Goal: Transaction & Acquisition: Purchase product/service

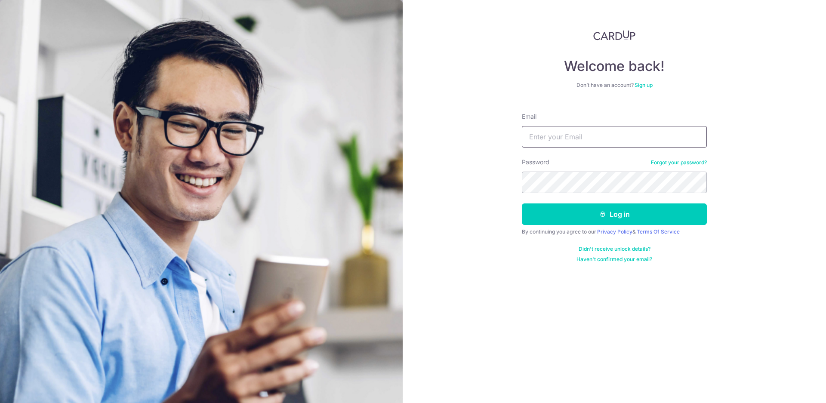
click at [593, 135] on input "Email" at bounding box center [614, 137] width 185 height 22
click at [592, 144] on input "Email" at bounding box center [614, 137] width 185 height 22
type input "charissecham@gmail.com"
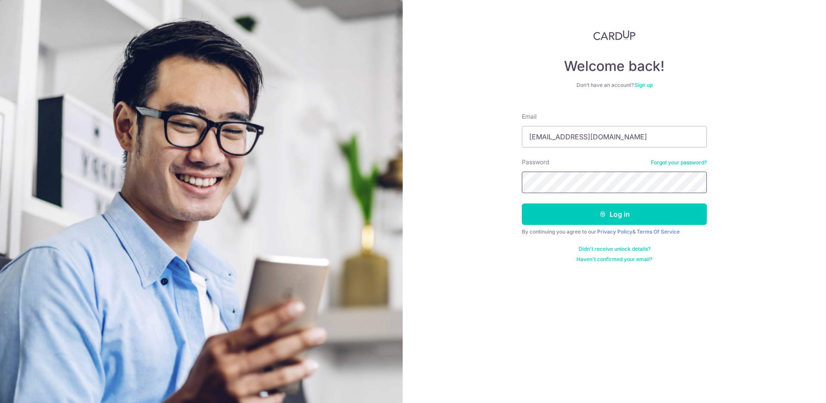
click at [522, 204] on button "Log in" at bounding box center [614, 215] width 185 height 22
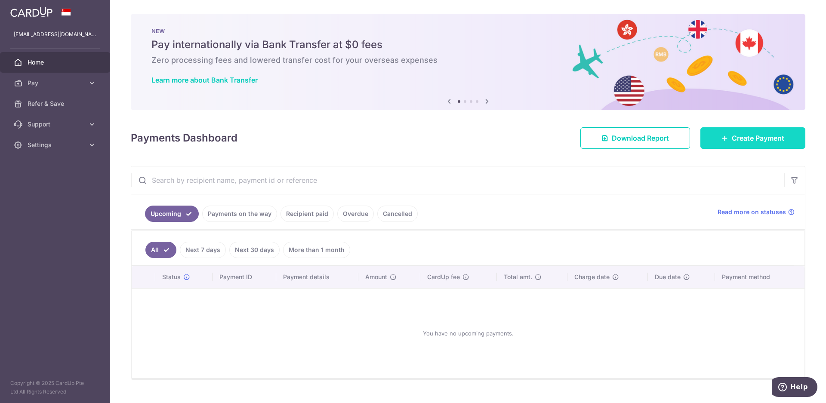
click at [747, 141] on span "Create Payment" at bounding box center [758, 138] width 53 height 10
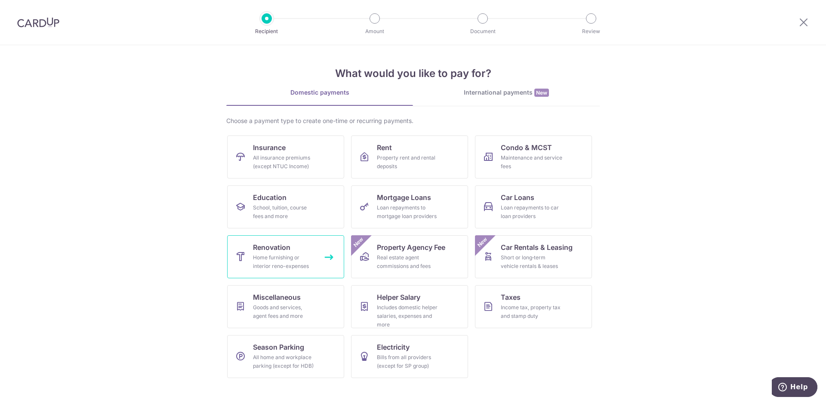
click at [315, 251] on link "Renovation Home furnishing or interior reno-expenses" at bounding box center [285, 256] width 117 height 43
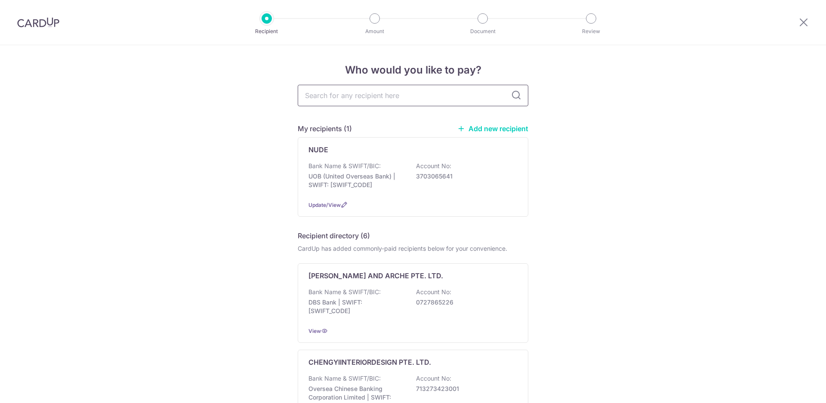
click at [349, 96] on input "text" at bounding box center [413, 96] width 231 height 22
click at [485, 130] on link "Add new recipient" at bounding box center [493, 128] width 71 height 9
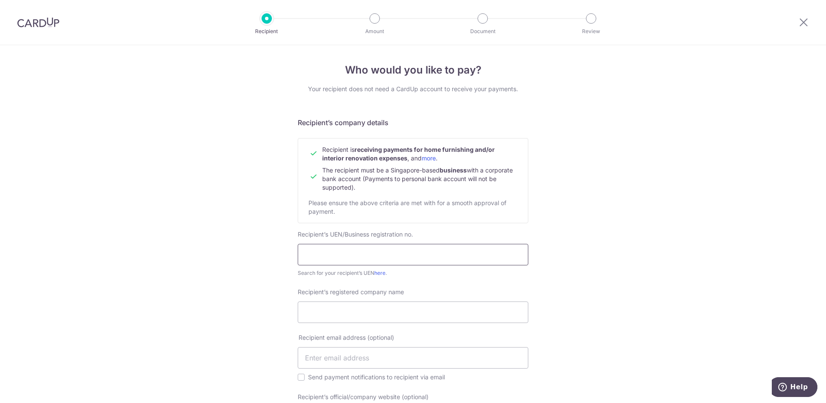
click at [348, 244] on input "text" at bounding box center [413, 255] width 231 height 22
type input "201421868K"
click at [265, 253] on div "Who would you like to pay? Your recipient does not need a CardUp account to rec…" at bounding box center [413, 375] width 826 height 661
click at [331, 317] on input "Recipient’s registered company name" at bounding box center [413, 313] width 231 height 22
type input "S"
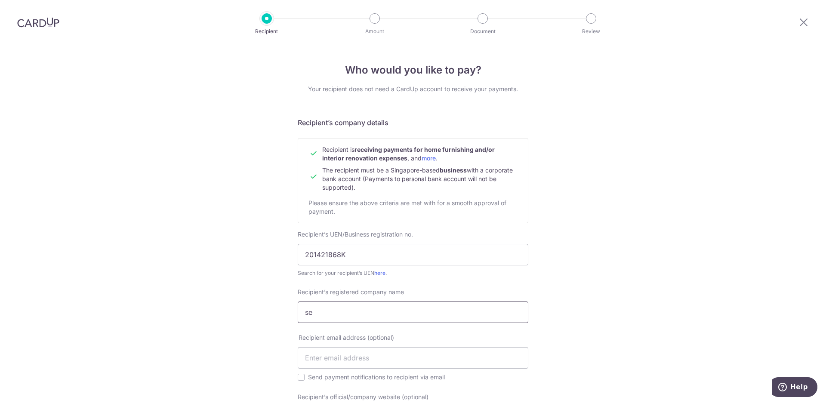
type input "s"
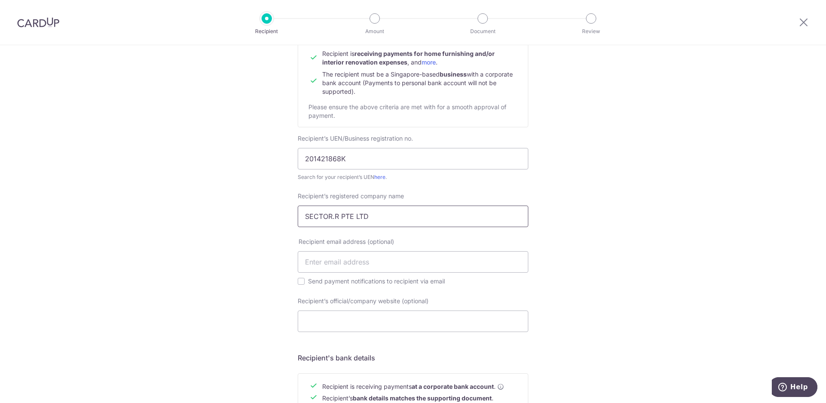
scroll to position [96, 0]
type input "SECTOR.R PTE LTD"
click at [377, 270] on input "text" at bounding box center [413, 262] width 231 height 22
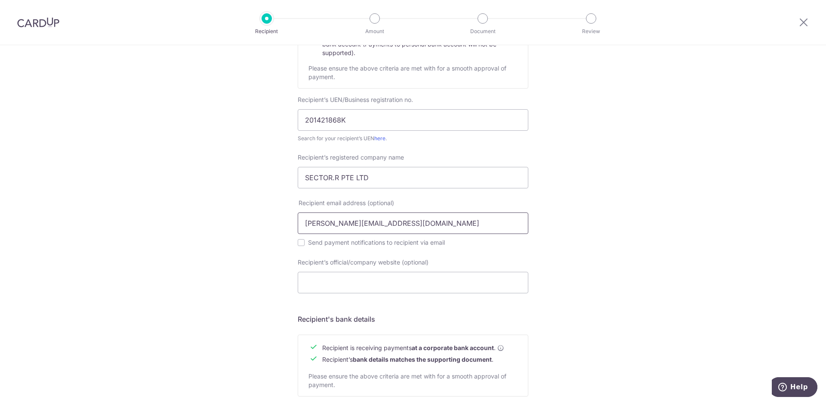
scroll to position [193, 0]
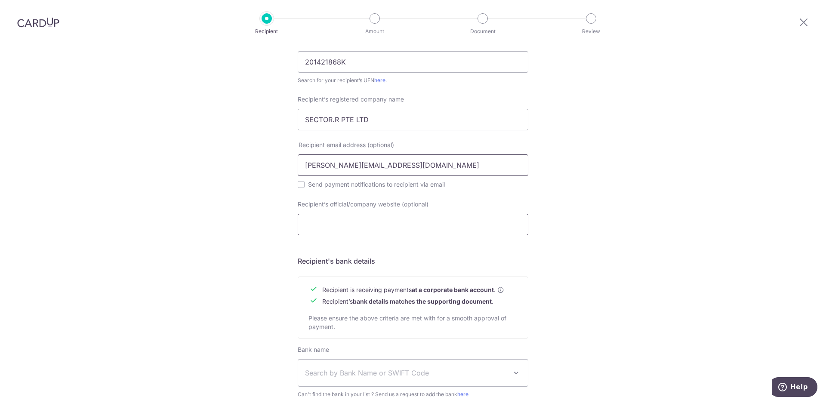
type input "[PERSON_NAME][EMAIL_ADDRESS][DOMAIN_NAME]"
click at [377, 228] on input "Recipient’s official/company website (optional)" at bounding box center [413, 225] width 231 height 22
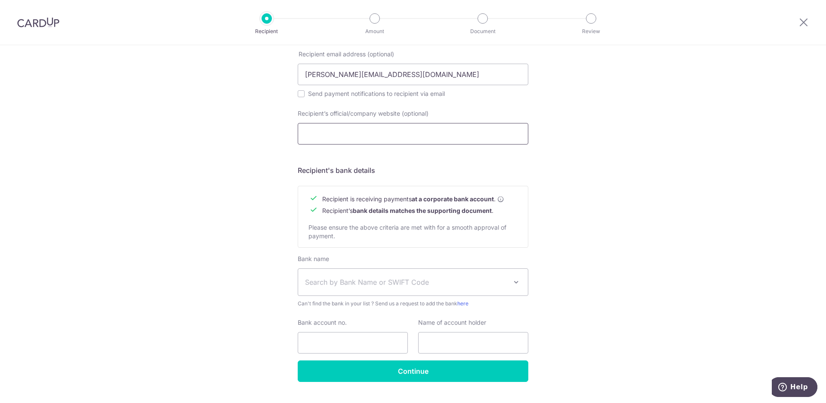
scroll to position [304, 0]
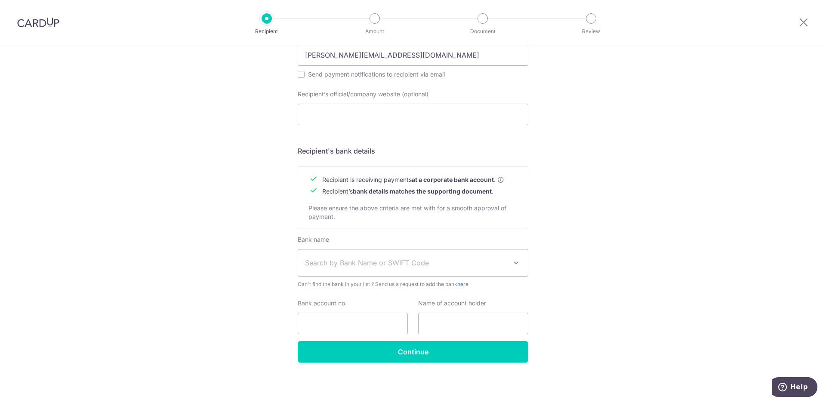
click at [325, 258] on span "Search by Bank Name or SWIFT Code" at bounding box center [406, 263] width 202 height 10
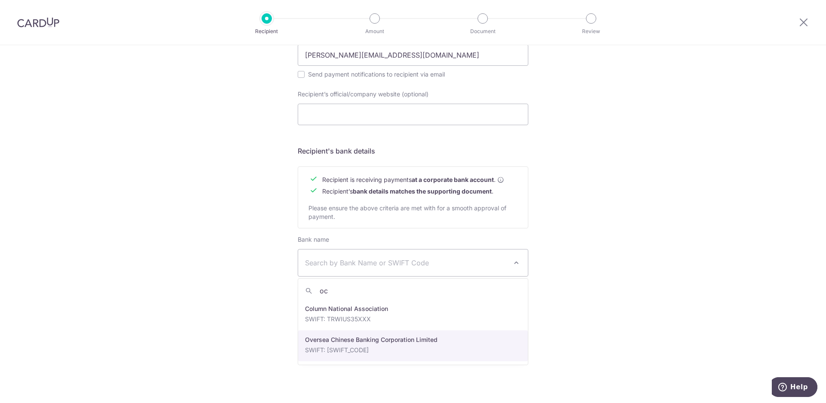
type input "oc"
select select "12"
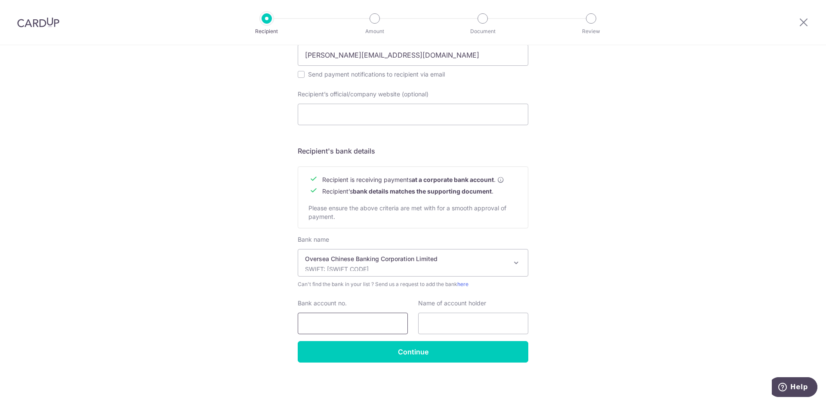
click at [327, 326] on input "Bank account no." at bounding box center [353, 324] width 110 height 22
type input "565094927001"
click at [464, 325] on input "text" at bounding box center [473, 324] width 110 height 22
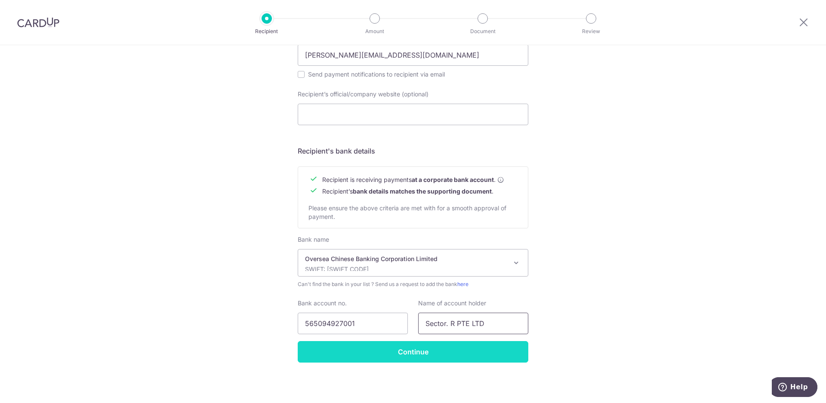
type input "Sector. R PTE LTD"
click at [411, 348] on input "Continue" at bounding box center [413, 352] width 231 height 22
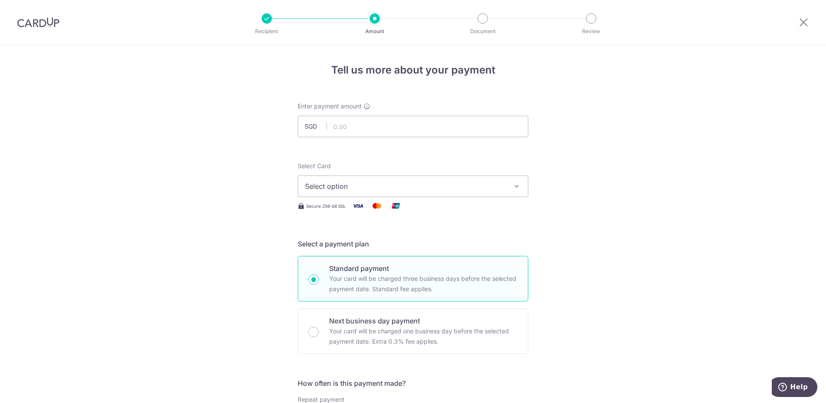
drag, startPoint x: 779, startPoint y: 186, endPoint x: 495, endPoint y: 133, distance: 288.5
click at [356, 128] on input "text" at bounding box center [413, 127] width 231 height 22
click at [371, 189] on span "Select option" at bounding box center [405, 186] width 201 height 10
type input "20,660.00"
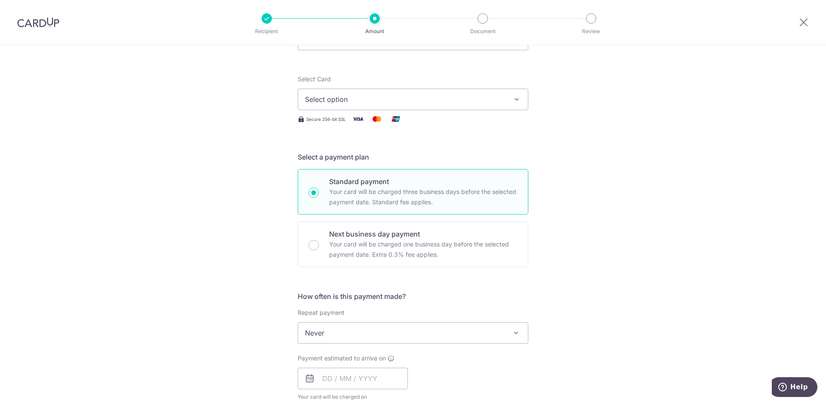
scroll to position [145, 0]
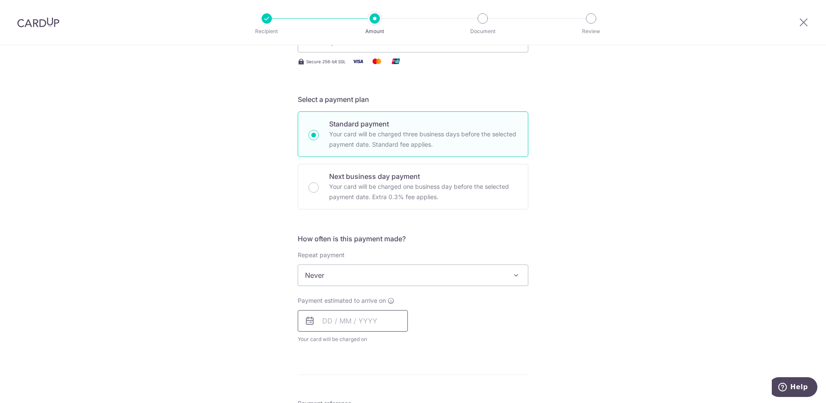
click at [323, 315] on input "text" at bounding box center [353, 321] width 110 height 22
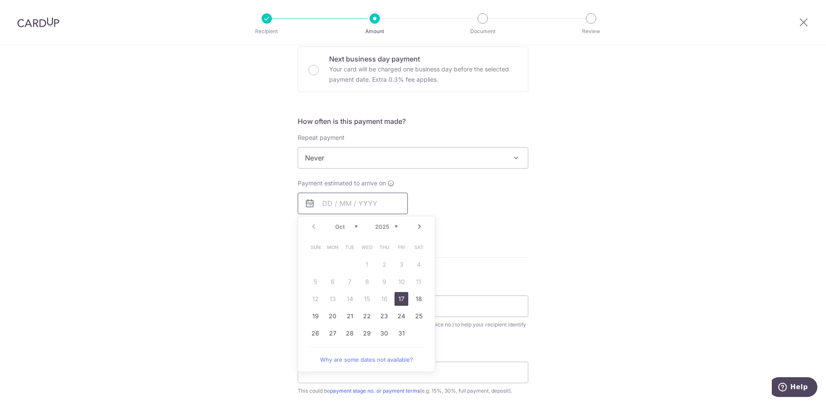
scroll to position [289, 0]
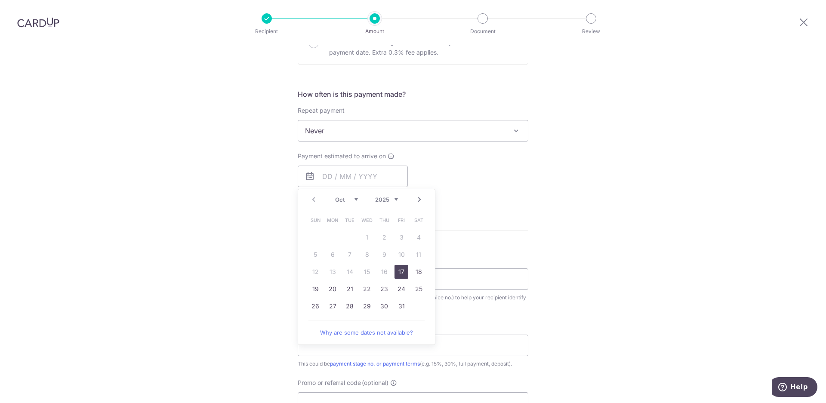
click at [402, 270] on link "17" at bounding box center [402, 272] width 14 height 14
type input "17/10/2025"
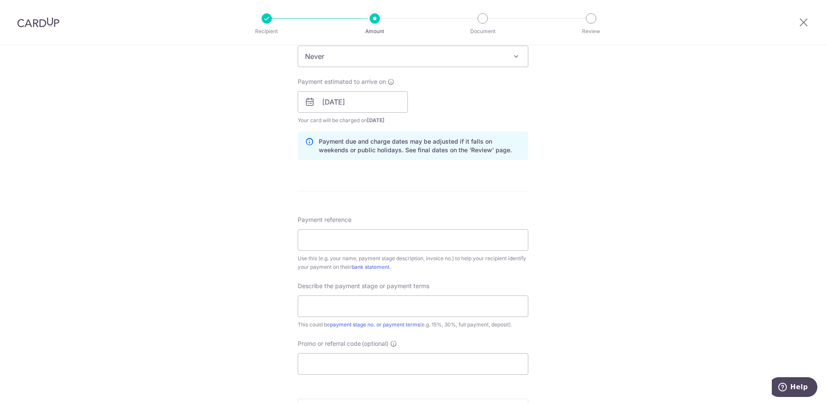
scroll to position [386, 0]
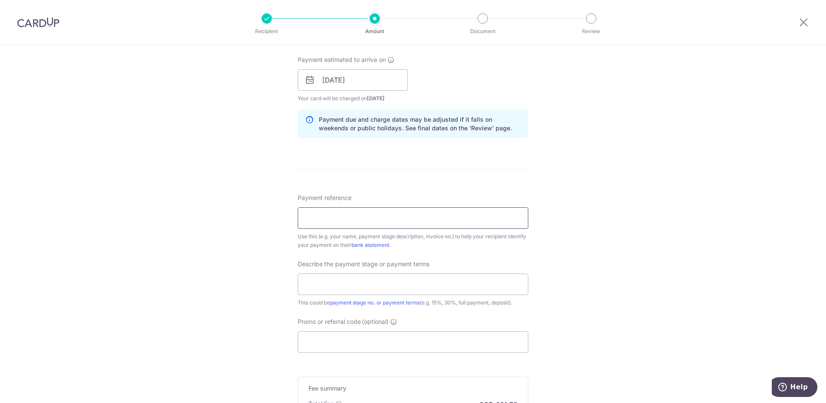
click at [410, 223] on input "Payment reference" at bounding box center [413, 218] width 231 height 22
click at [368, 216] on input "Charisse and Neville Renovation" at bounding box center [413, 218] width 231 height 22
drag, startPoint x: 371, startPoint y: 219, endPoint x: 287, endPoint y: 221, distance: 84.4
click at [287, 221] on div "Tell us more about your payment Enter payment amount SGD 20,660.00 20660.00 Rec…" at bounding box center [413, 96] width 826 height 872
type input "88A Jalan Satu Renovation"
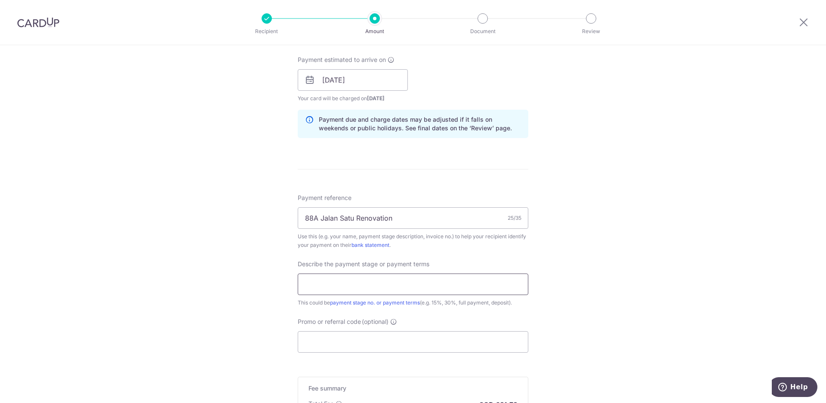
click at [340, 282] on input "text" at bounding box center [413, 285] width 231 height 22
type input "First 50%"
click at [370, 344] on input "Promo or referral code (optional)" at bounding box center [413, 342] width 231 height 22
paste input "RENO25ONE"
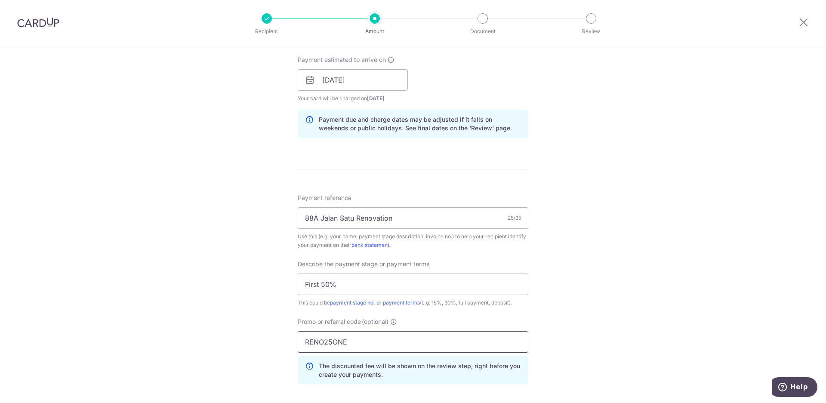
type input "RENO25ONE"
click at [234, 339] on div "Tell us more about your payment Enter payment amount SGD 20,660.00 20660.00 Rec…" at bounding box center [413, 115] width 826 height 910
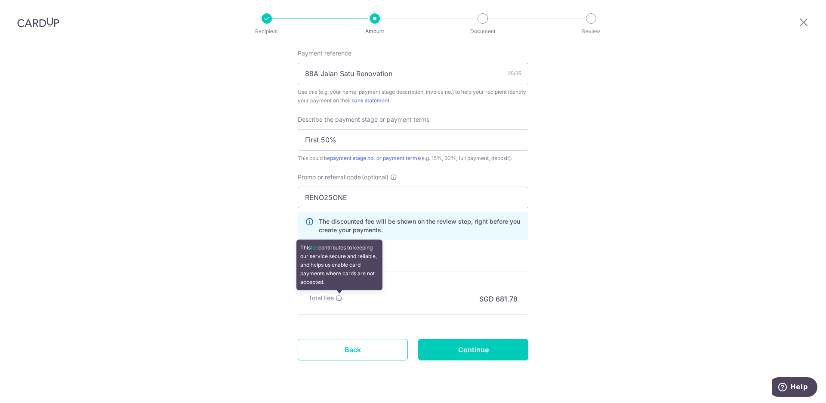
click at [341, 297] on icon at bounding box center [339, 298] width 7 height 7
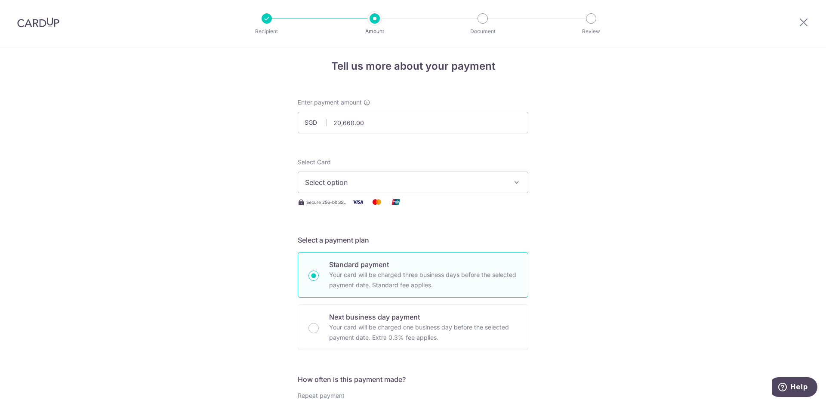
scroll to position [0, 0]
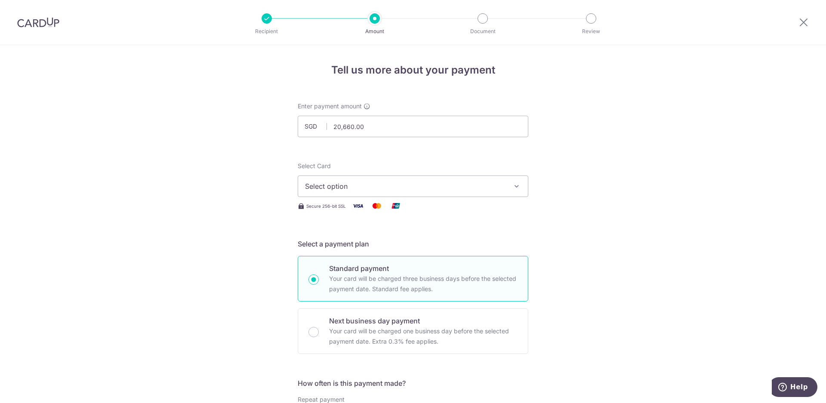
click at [345, 190] on span "Select option" at bounding box center [405, 186] width 201 height 10
click at [491, 240] on link "**** 1668" at bounding box center [413, 248] width 230 height 21
click at [465, 192] on button "**** 1668" at bounding box center [413, 187] width 231 height 22
click at [367, 206] on span "Add credit card" at bounding box center [421, 210] width 201 height 9
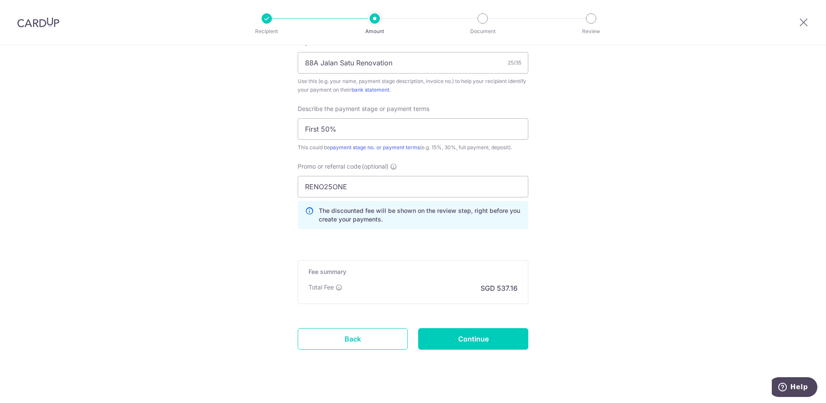
scroll to position [771, 0]
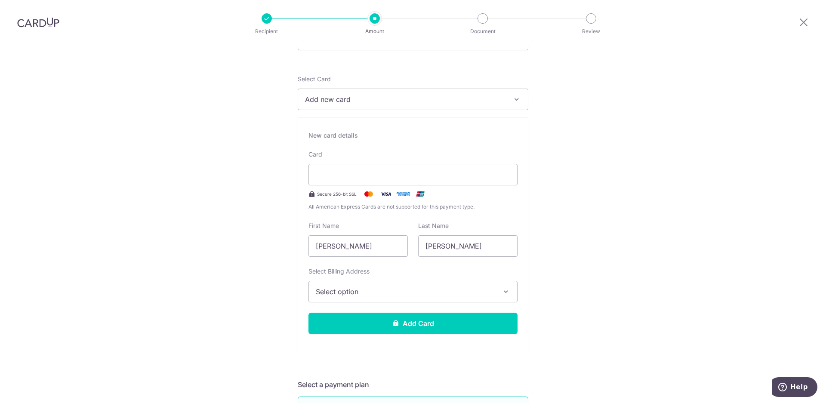
scroll to position [0, 0]
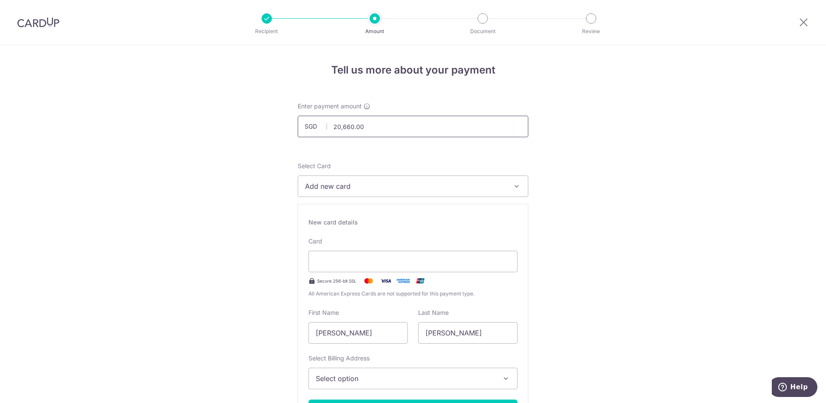
drag, startPoint x: 378, startPoint y: 128, endPoint x: 334, endPoint y: 128, distance: 43.9
click at [334, 128] on input "20,660.00" at bounding box center [413, 127] width 231 height 22
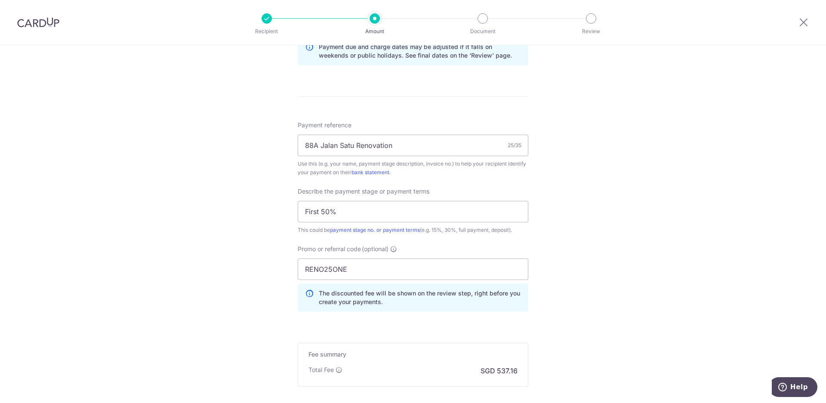
scroll to position [780, 0]
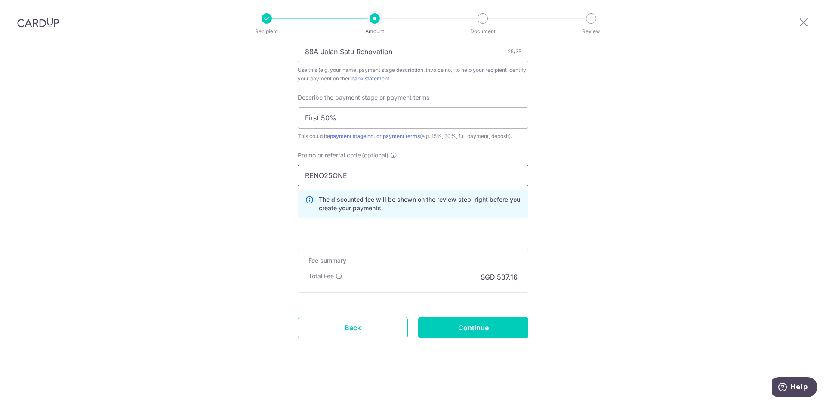
type input "20,660.00"
drag, startPoint x: 355, startPoint y: 178, endPoint x: 299, endPoint y: 171, distance: 56.8
click at [299, 171] on input "RENO25ONE" at bounding box center [413, 176] width 231 height 22
drag, startPoint x: 393, startPoint y: 205, endPoint x: 294, endPoint y: 204, distance: 98.6
click at [294, 204] on div "Promo or referral code (optional) RENO25ONE The discounted fee will be shown on…" at bounding box center [413, 188] width 241 height 74
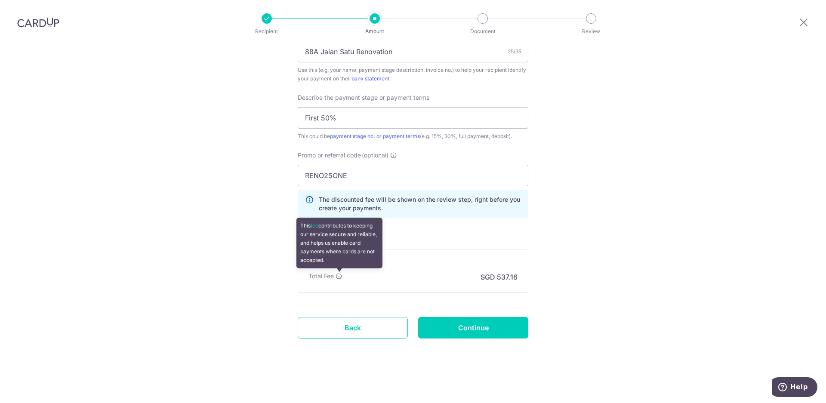
click at [338, 274] on icon at bounding box center [339, 276] width 7 height 7
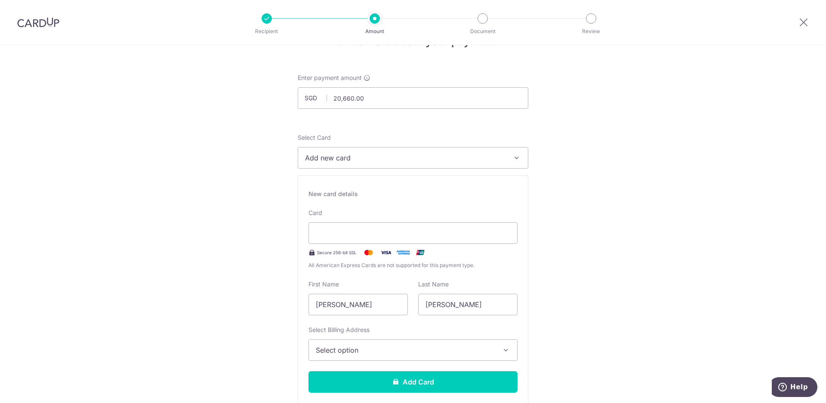
scroll to position [0, 0]
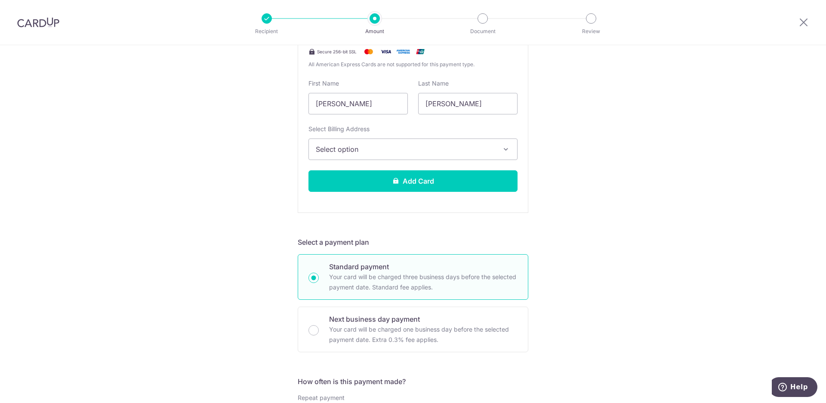
scroll to position [145, 0]
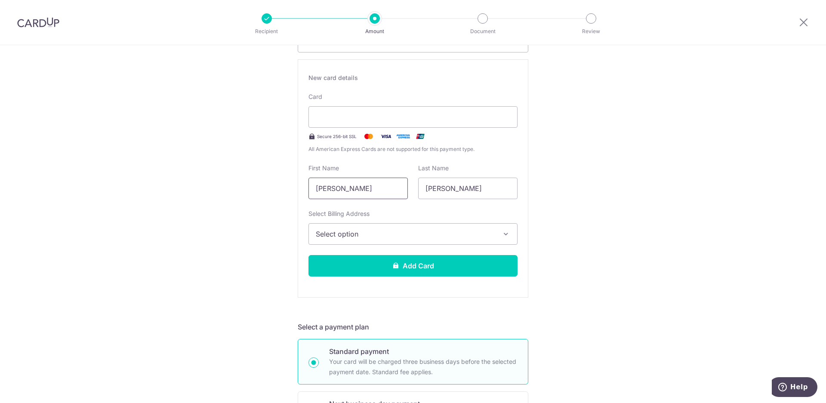
drag, startPoint x: 365, startPoint y: 188, endPoint x: 288, endPoint y: 189, distance: 76.6
drag, startPoint x: 446, startPoint y: 189, endPoint x: 418, endPoint y: 189, distance: 28.0
click at [419, 189] on input "Charisse" at bounding box center [467, 189] width 99 height 22
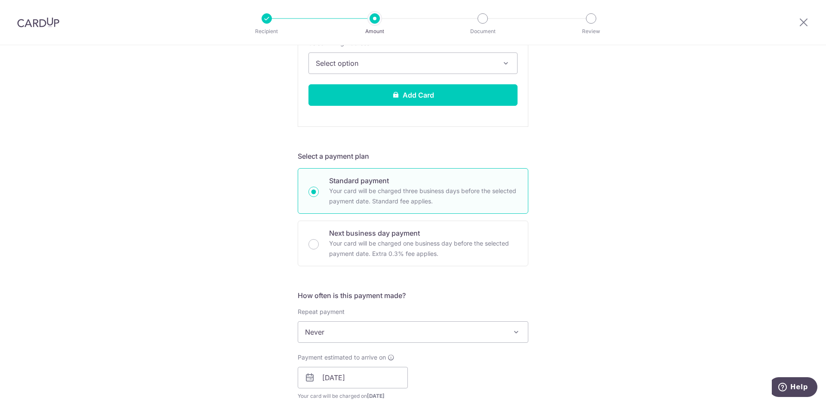
scroll to position [193, 0]
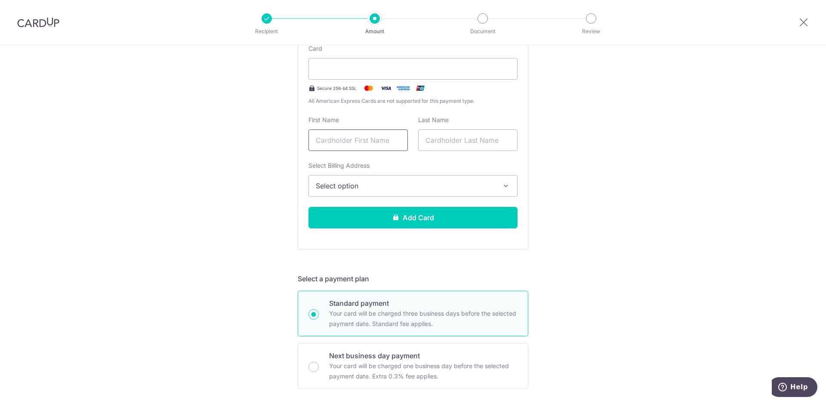
click at [340, 145] on input "text" at bounding box center [358, 141] width 99 height 22
type input "Neville"
click at [485, 136] on input "text" at bounding box center [467, 141] width 99 height 22
type input "Chia"
click at [411, 190] on span "Select option" at bounding box center [405, 186] width 179 height 10
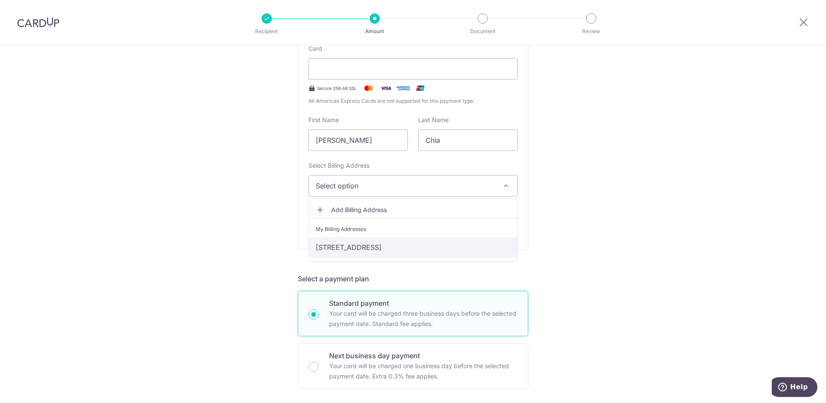
click at [381, 244] on link "35 Hindhede Walk , 02-04, Singapore, Singapore , Singapore-587969" at bounding box center [413, 247] width 208 height 21
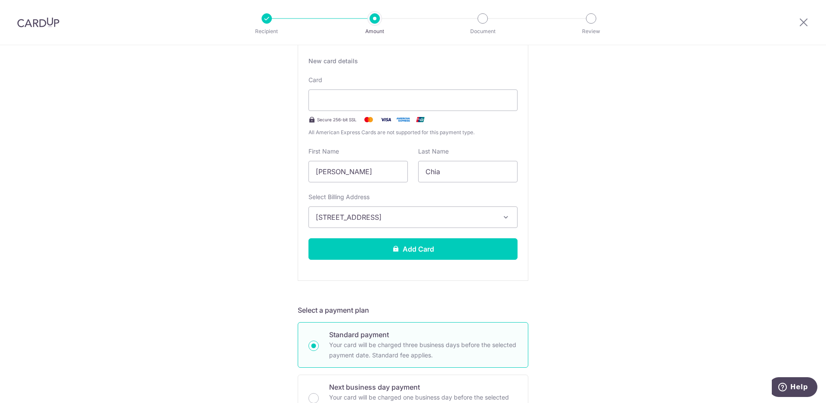
scroll to position [96, 0]
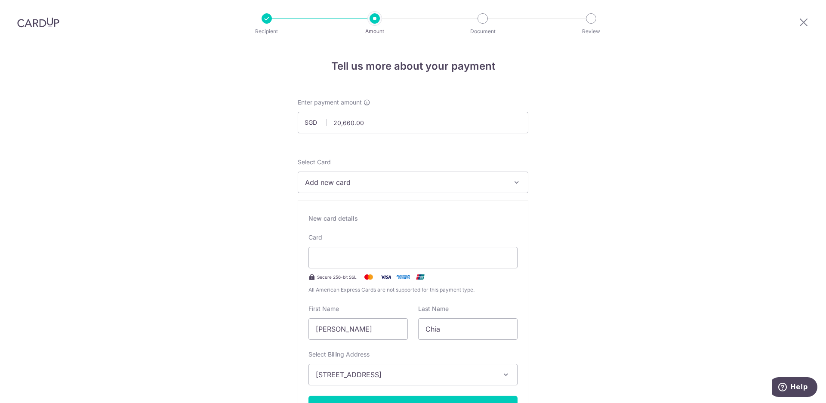
scroll to position [0, 0]
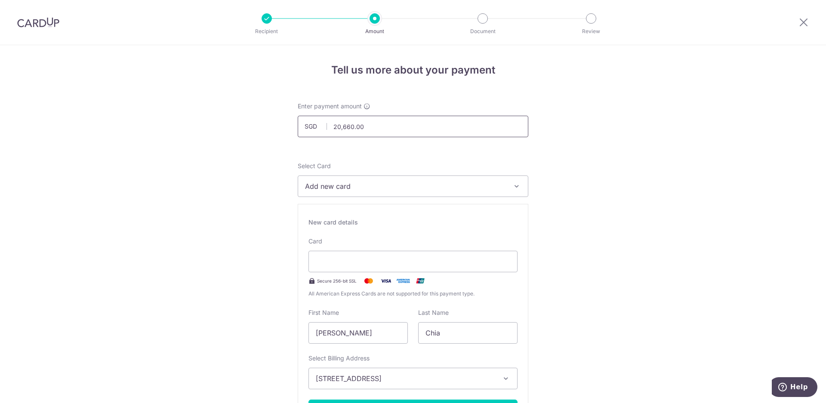
drag, startPoint x: 382, startPoint y: 130, endPoint x: 326, endPoint y: 128, distance: 56.0
click at [326, 128] on div "SGD 20,660.00 20660.00" at bounding box center [413, 127] width 231 height 22
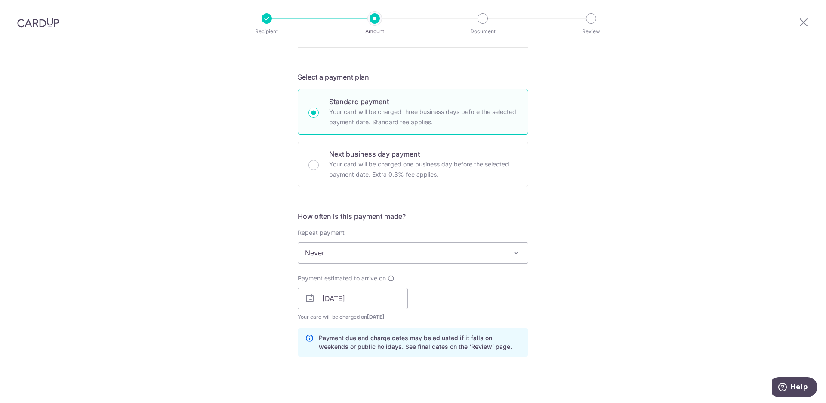
scroll to position [530, 0]
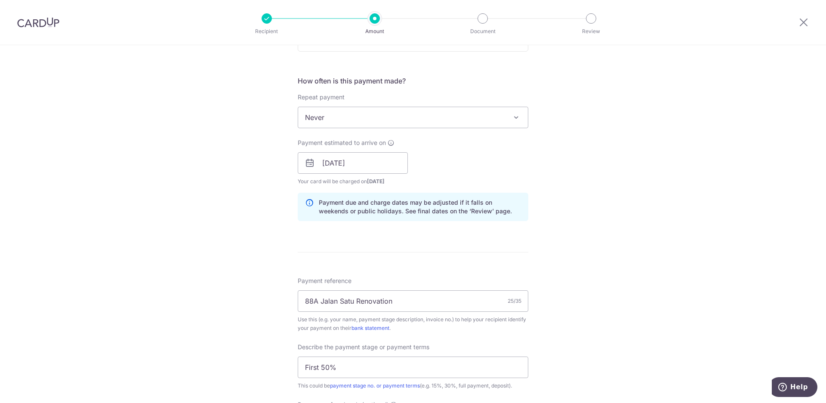
drag, startPoint x: 412, startPoint y: 183, endPoint x: 362, endPoint y: 177, distance: 51.1
click at [362, 177] on div "Payment estimated to arrive on 17/10/2025 Prev Next Oct Nov Dec 2025 2026 2027 …" at bounding box center [353, 162] width 121 height 47
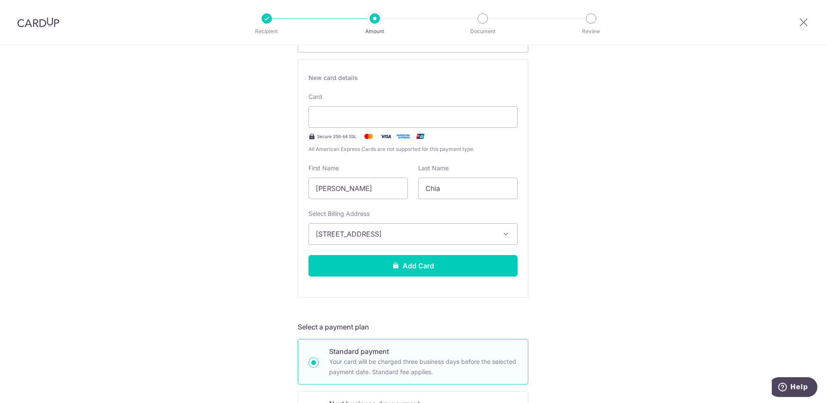
scroll to position [0, 0]
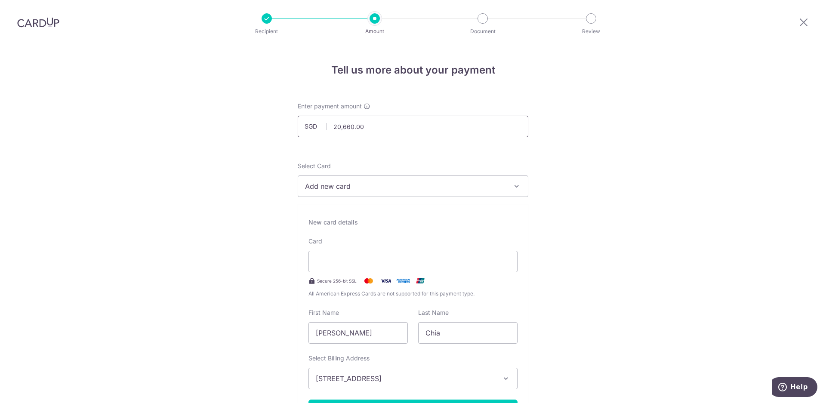
drag, startPoint x: 363, startPoint y: 127, endPoint x: 331, endPoint y: 124, distance: 32.4
click at [331, 124] on input "20,660.00" at bounding box center [413, 127] width 231 height 22
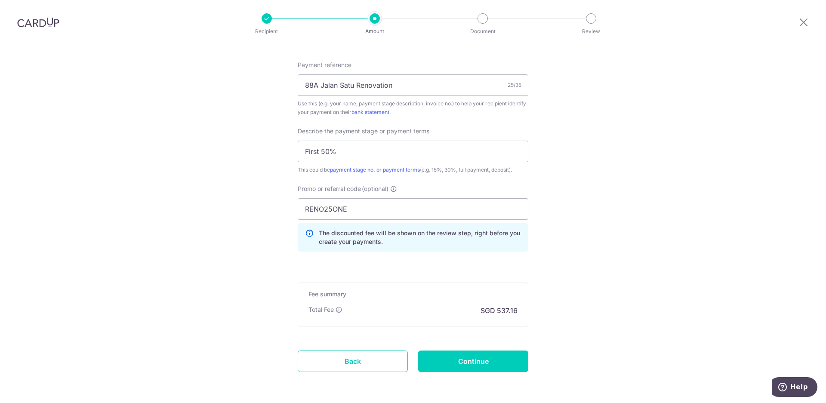
scroll to position [780, 0]
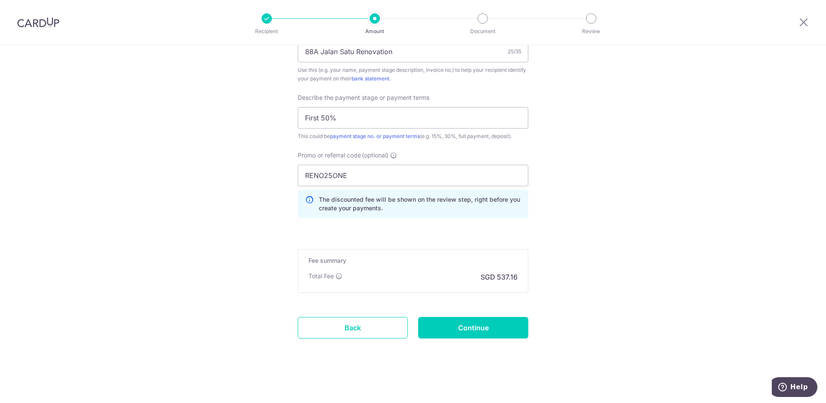
click at [498, 269] on div "Fee summary Base fee Extend fee Next-day fee Total Fee SGD 537.16" at bounding box center [413, 271] width 231 height 44
click at [399, 175] on input "RENO25ONE" at bounding box center [413, 176] width 231 height 22
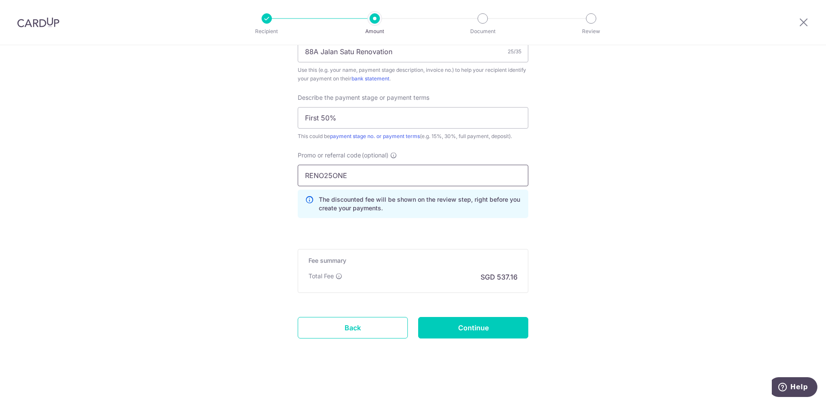
click at [366, 178] on input "RENO25ONE" at bounding box center [413, 176] width 231 height 22
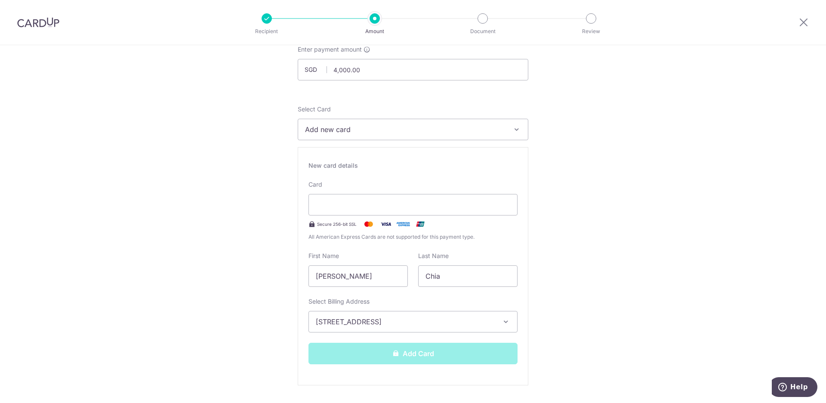
scroll to position [0, 0]
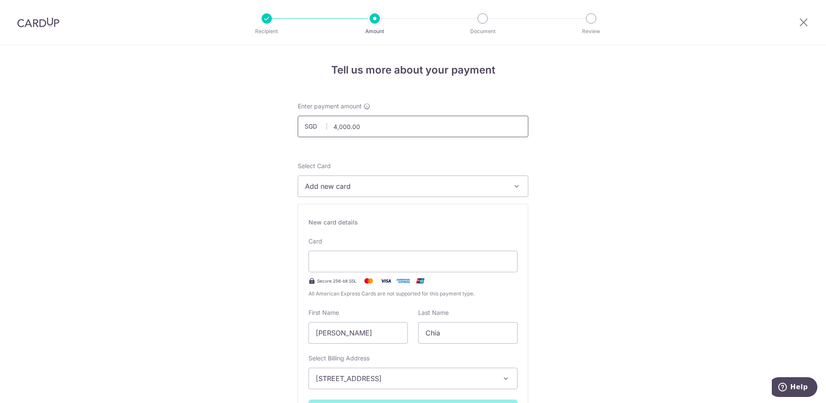
click at [380, 127] on input "4,000.00" at bounding box center [413, 127] width 231 height 22
drag, startPoint x: 363, startPoint y: 124, endPoint x: 327, endPoint y: 124, distance: 36.2
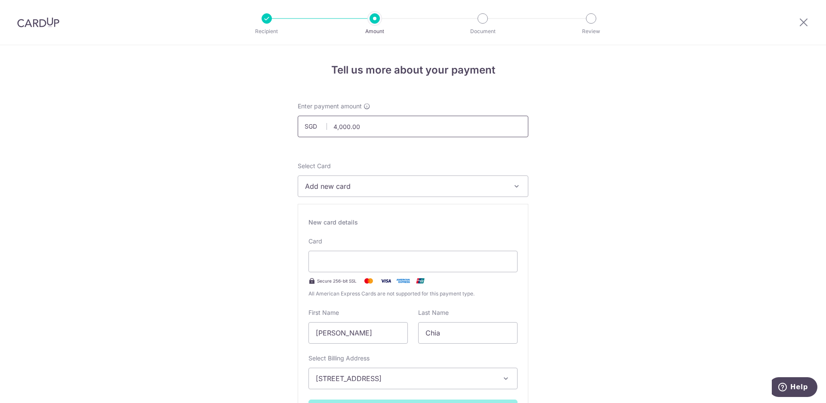
click at [327, 124] on div "SGD 4,000.00 4000.00" at bounding box center [413, 127] width 231 height 22
drag, startPoint x: 341, startPoint y: 127, endPoint x: 377, endPoint y: 129, distance: 36.6
click at [377, 129] on input "13,000.00" at bounding box center [413, 127] width 231 height 22
type input "13,500.00"
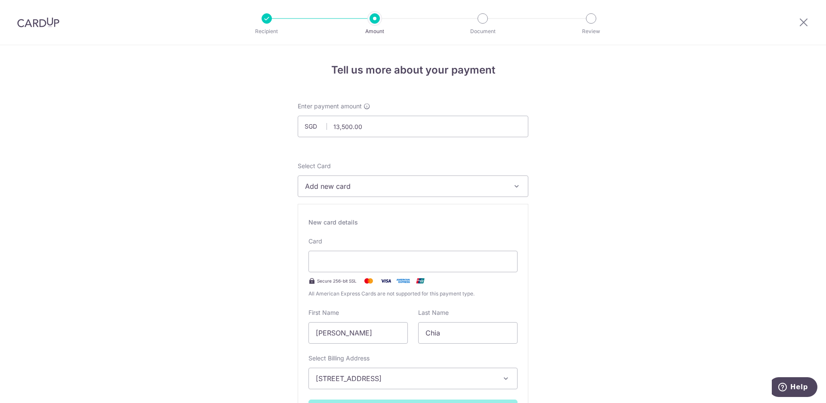
click at [363, 188] on span "Add new card" at bounding box center [405, 186] width 201 height 10
click at [346, 244] on span "**** 1668" at bounding box center [342, 248] width 32 height 10
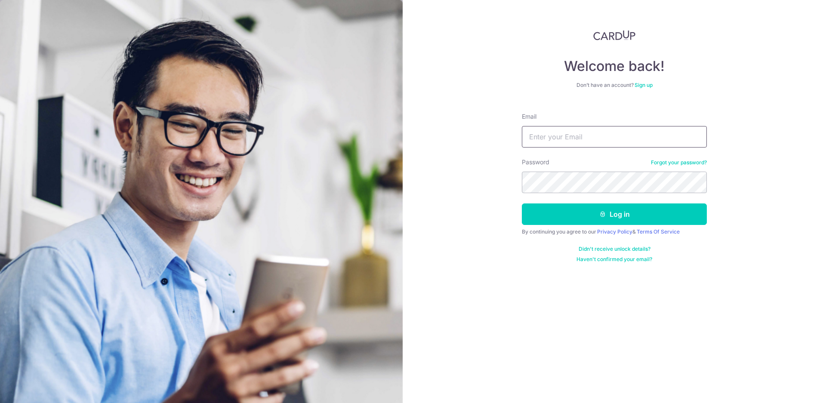
click at [575, 147] on input "Email" at bounding box center [614, 137] width 185 height 22
type input "charissecham@gmail.com"
click at [522, 204] on button "Log in" at bounding box center [614, 215] width 185 height 22
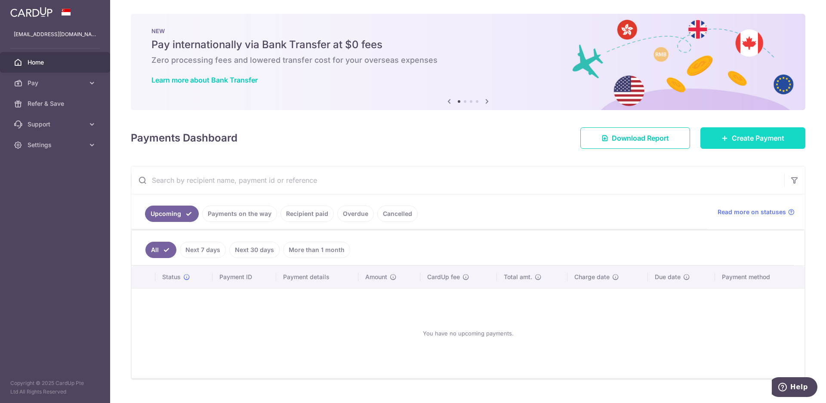
click at [736, 135] on span "Create Payment" at bounding box center [758, 138] width 53 height 10
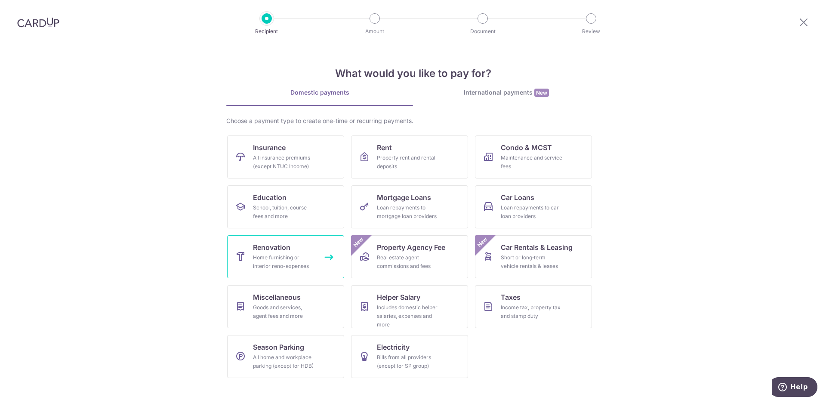
click at [291, 259] on div "Home furnishing or interior reno-expenses" at bounding box center [284, 262] width 62 height 17
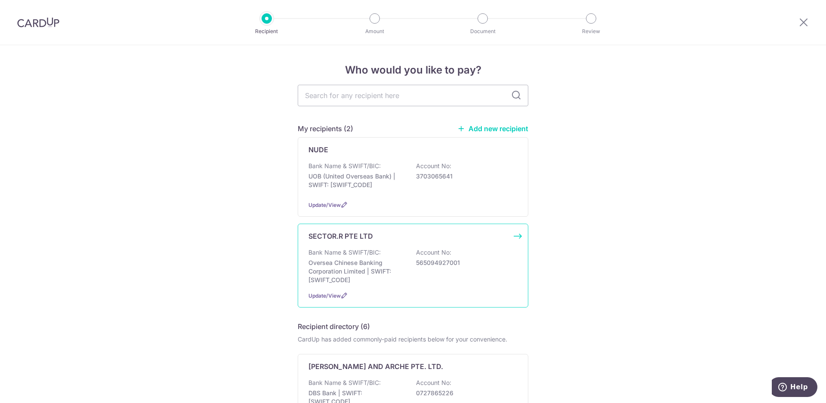
click at [354, 269] on p "Oversea Chinese Banking Corporation Limited | SWIFT: [SWIFT_CODE]" at bounding box center [357, 272] width 96 height 26
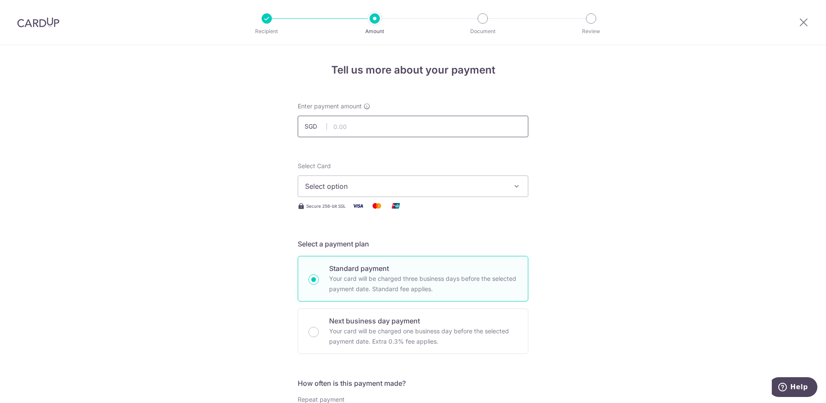
click at [345, 125] on input "text" at bounding box center [413, 127] width 231 height 22
type input "13,500.00"
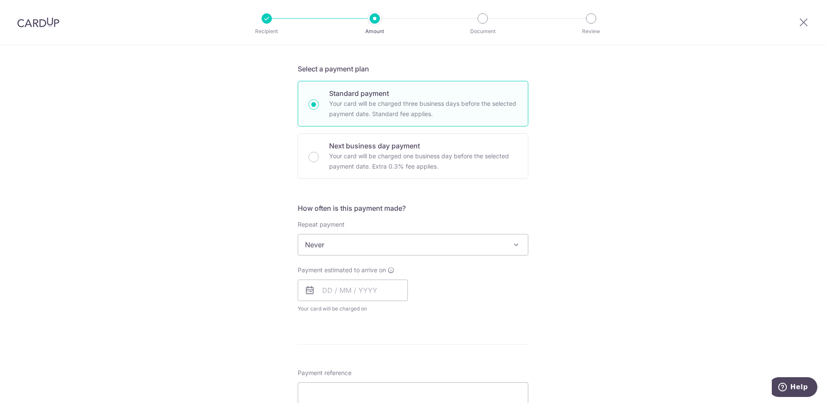
scroll to position [241, 0]
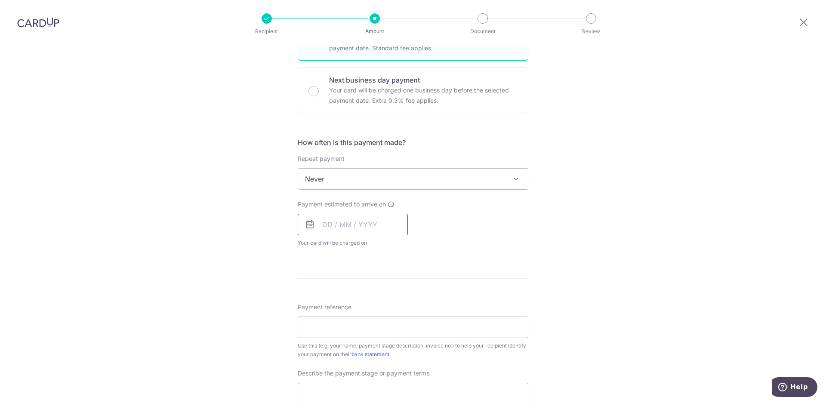
click at [333, 232] on input "text" at bounding box center [353, 225] width 110 height 22
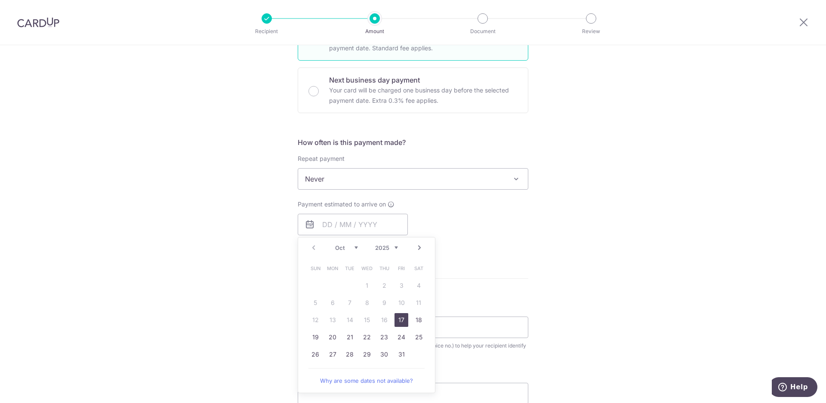
click at [403, 321] on link "17" at bounding box center [402, 320] width 14 height 14
type input "17/10/2025"
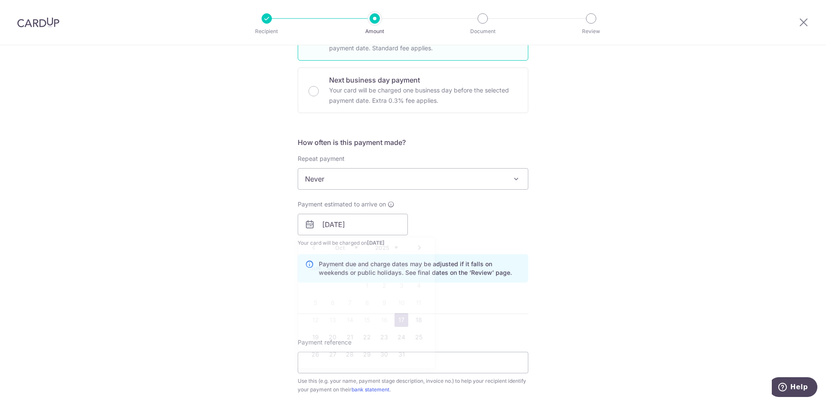
click at [196, 307] on div "Tell us more about your payment Enter payment amount SGD 13,500.00 13500.00 Sel…" at bounding box center [413, 240] width 826 height 872
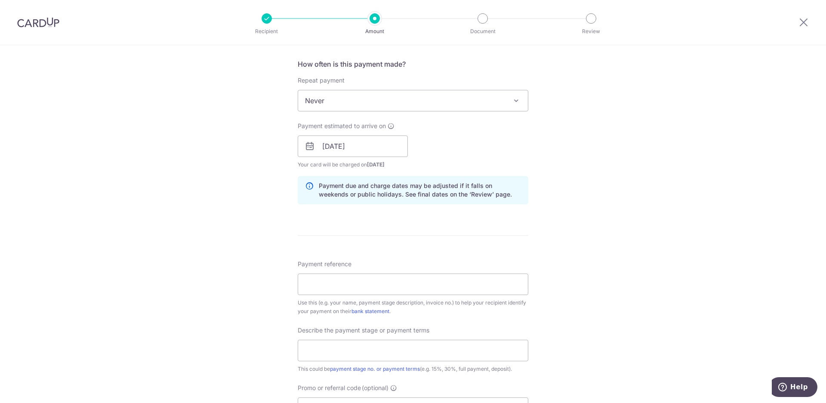
scroll to position [434, 0]
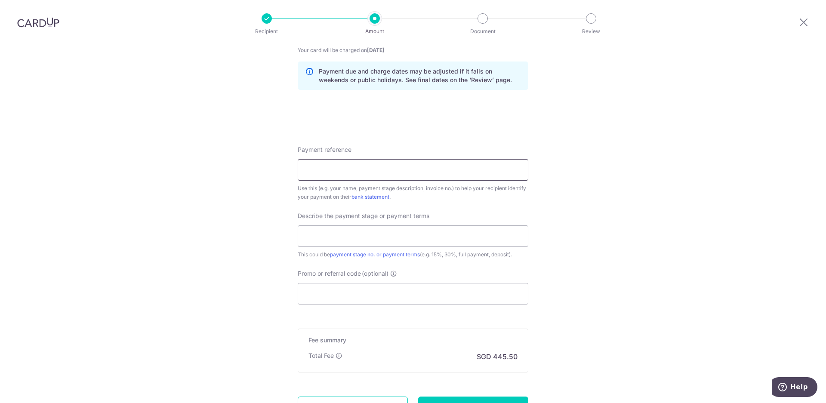
click at [333, 167] on input "Payment reference" at bounding box center [413, 170] width 231 height 22
type input "88A Jalan Satu Renovation"
click at [327, 231] on input "text" at bounding box center [413, 237] width 231 height 22
type input "First 50%"
click at [272, 286] on div "Tell us more about your payment Enter payment amount SGD 13,500.00 13500.00 Sel…" at bounding box center [413, 47] width 826 height 872
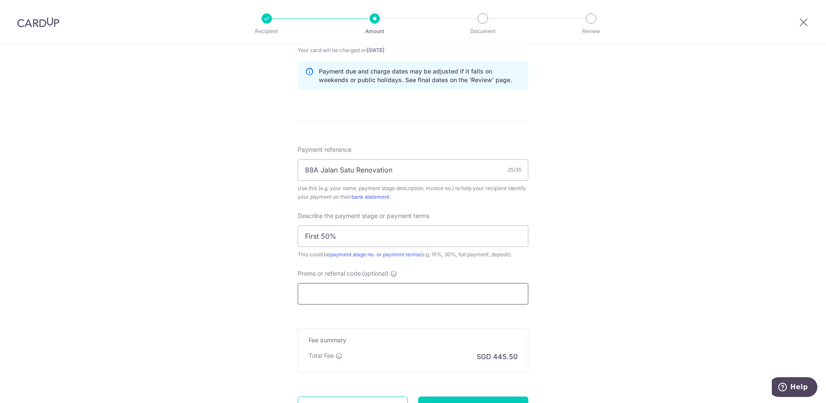
click at [315, 288] on input "Promo or referral code (optional)" at bounding box center [413, 294] width 231 height 22
paste input "RENO25ONE"
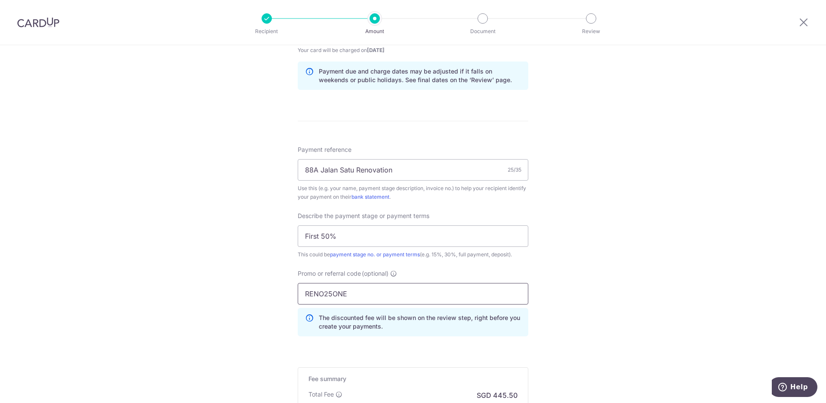
type input "RENO25ONE"
click at [250, 292] on div "Tell us more about your payment Enter payment amount SGD 13,500.00 13500.00 Sel…" at bounding box center [413, 66] width 826 height 910
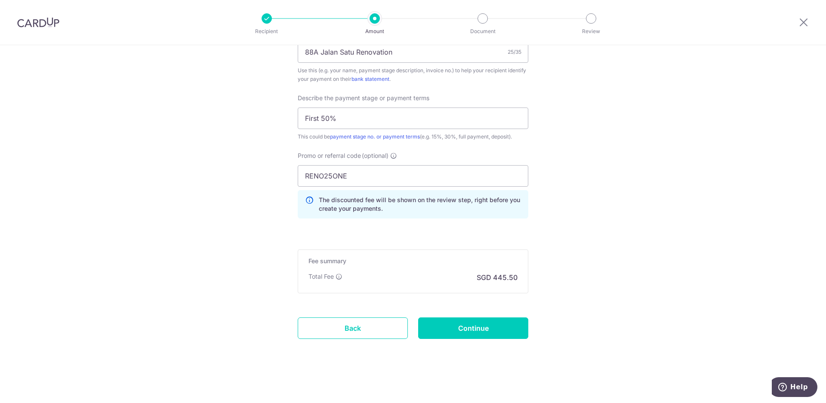
scroll to position [552, 0]
click at [443, 325] on input "Continue" at bounding box center [473, 328] width 110 height 22
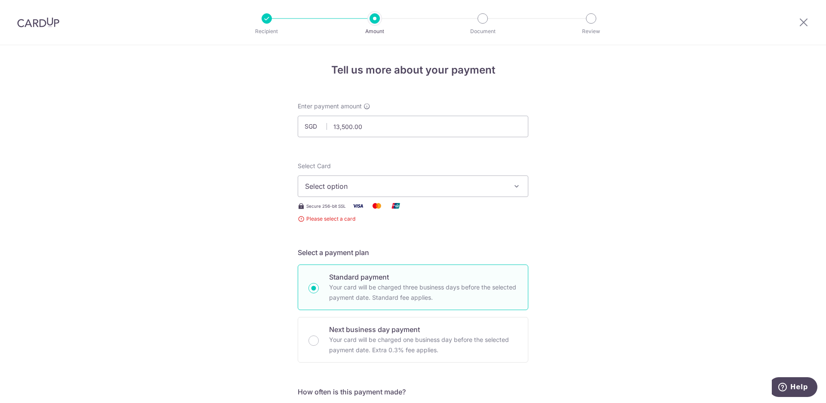
click at [319, 184] on span "Select option" at bounding box center [405, 186] width 201 height 10
click at [336, 205] on link "Add credit card" at bounding box center [413, 210] width 230 height 15
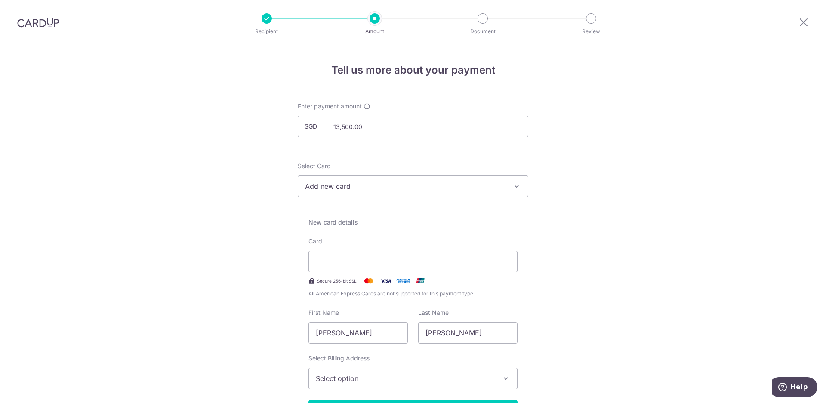
click at [336, 191] on span "Add new card" at bounding box center [405, 186] width 201 height 10
click at [345, 245] on span "**** 1668" at bounding box center [342, 248] width 32 height 10
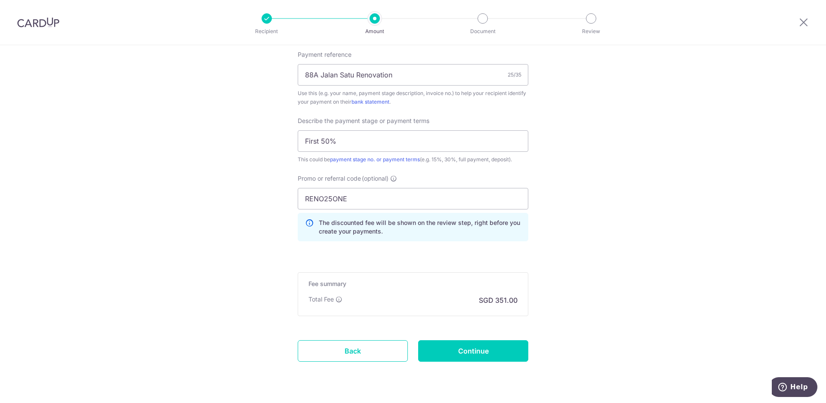
scroll to position [530, 0]
click at [502, 348] on input "Continue" at bounding box center [473, 350] width 110 height 22
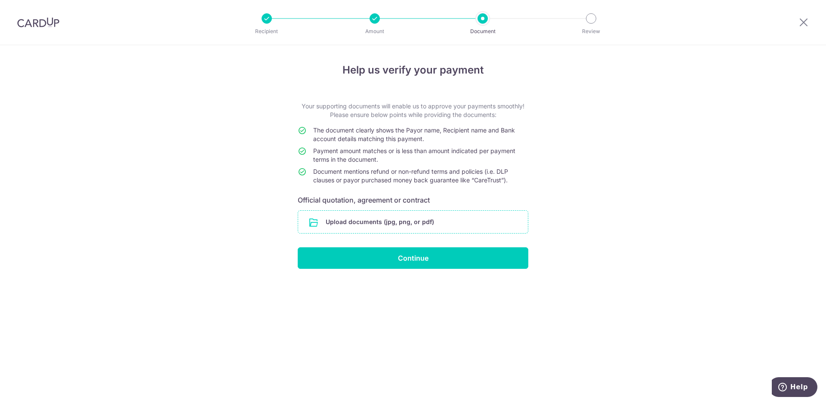
click at [338, 223] on input "file" at bounding box center [413, 222] width 230 height 22
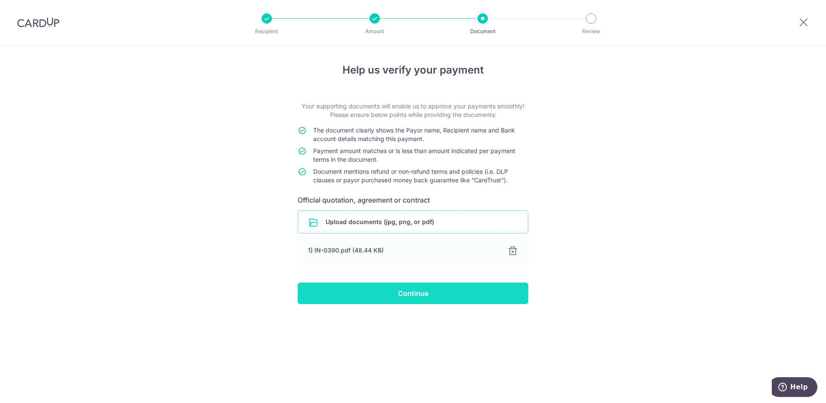
click at [426, 295] on input "Continue" at bounding box center [413, 294] width 231 height 22
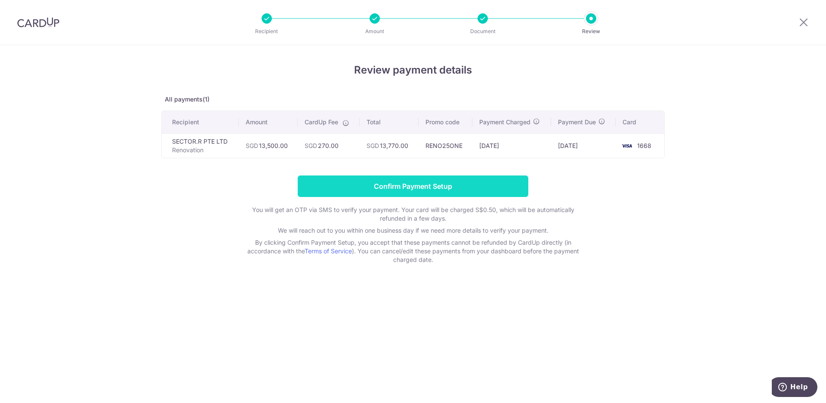
click at [398, 184] on input "Confirm Payment Setup" at bounding box center [413, 187] width 231 height 22
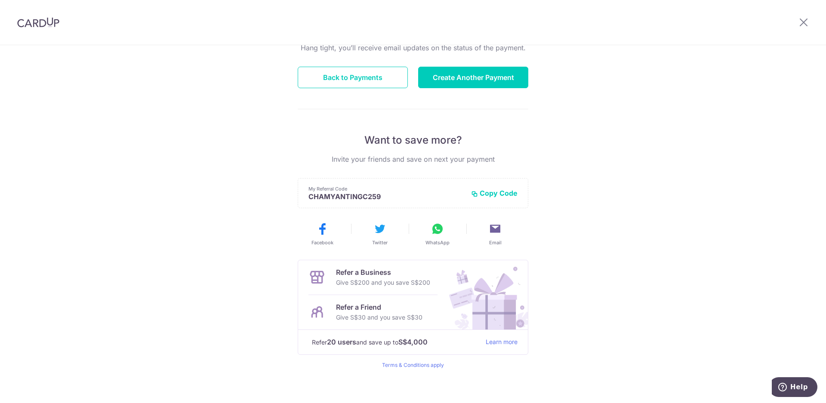
scroll to position [102, 0]
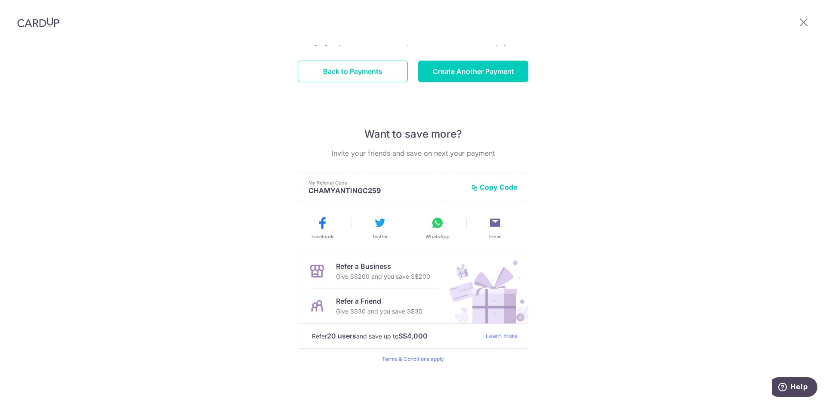
click at [495, 188] on button "Copy Code" at bounding box center [494, 187] width 46 height 9
drag, startPoint x: 411, startPoint y: 312, endPoint x: 314, endPoint y: 312, distance: 97.3
click at [314, 312] on div "Refer a Friend Give S$30 and you save S$30" at bounding box center [373, 306] width 129 height 34
click at [50, 250] on div "Payment created! Hang tight, you’ll receive email updates on the status of the …" at bounding box center [413, 174] width 826 height 460
